Goal: Find specific page/section: Find specific page/section

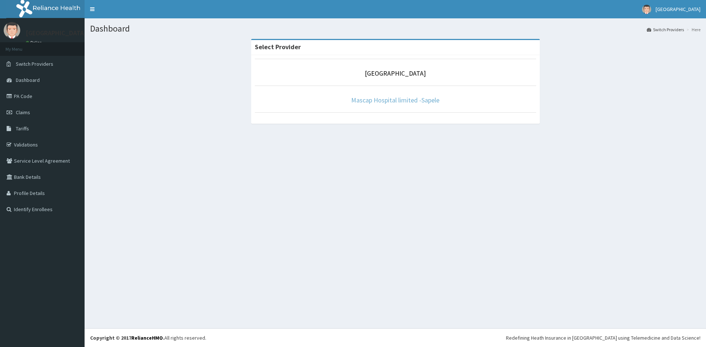
click at [360, 102] on link "Mascap Hospital limited -Sapele" at bounding box center [395, 100] width 88 height 8
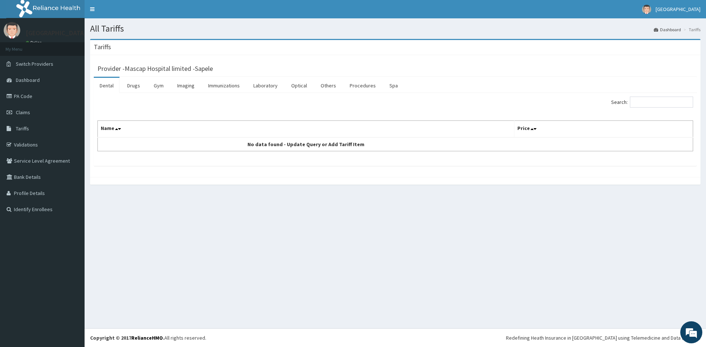
click at [697, 29] on li "Tariffs" at bounding box center [691, 29] width 19 height 6
